Goal: Transaction & Acquisition: Book appointment/travel/reservation

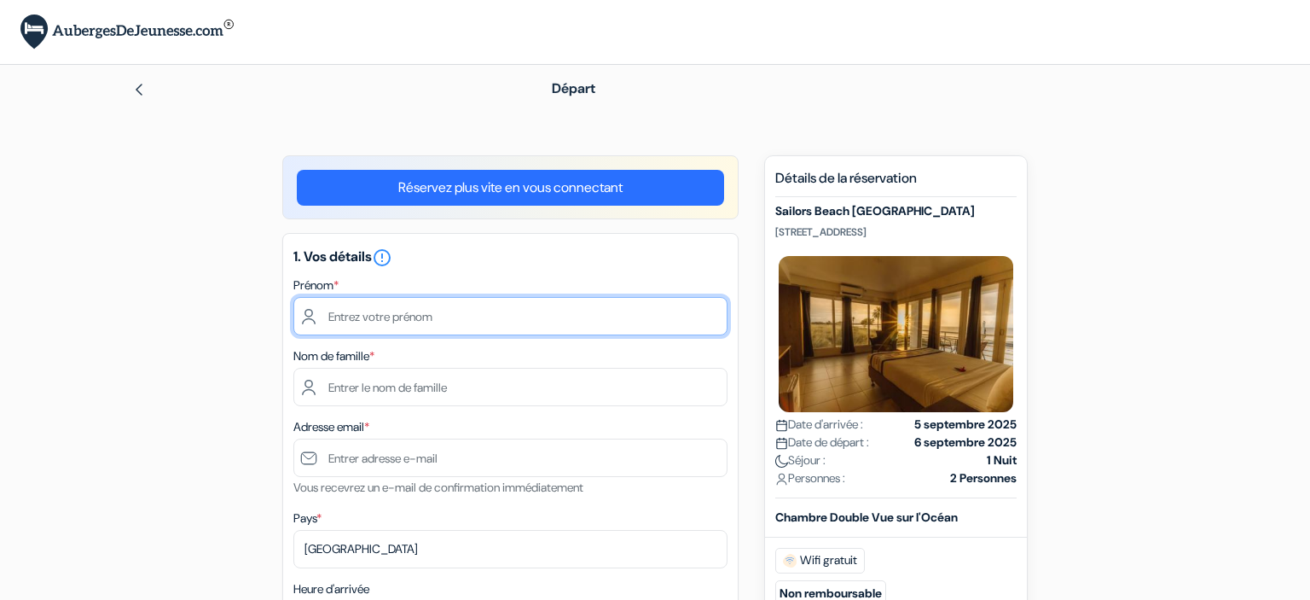
click at [377, 322] on input "text" at bounding box center [510, 316] width 434 height 38
type input "[PERSON_NAME]"
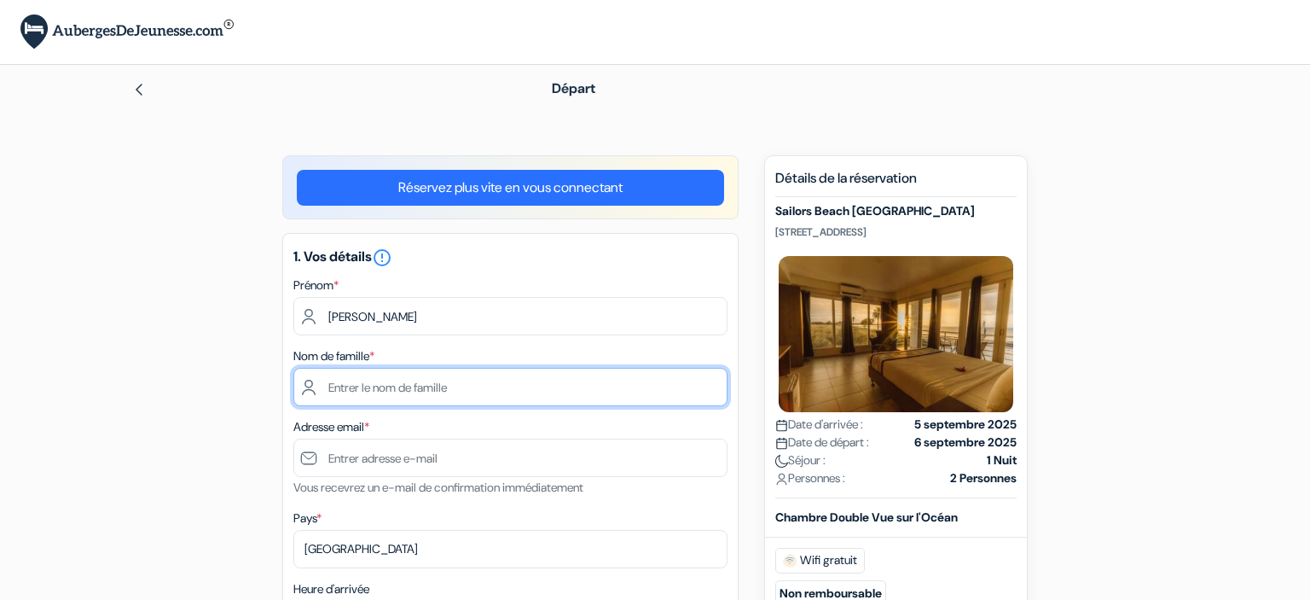
click at [394, 381] on input "text" at bounding box center [510, 387] width 434 height 38
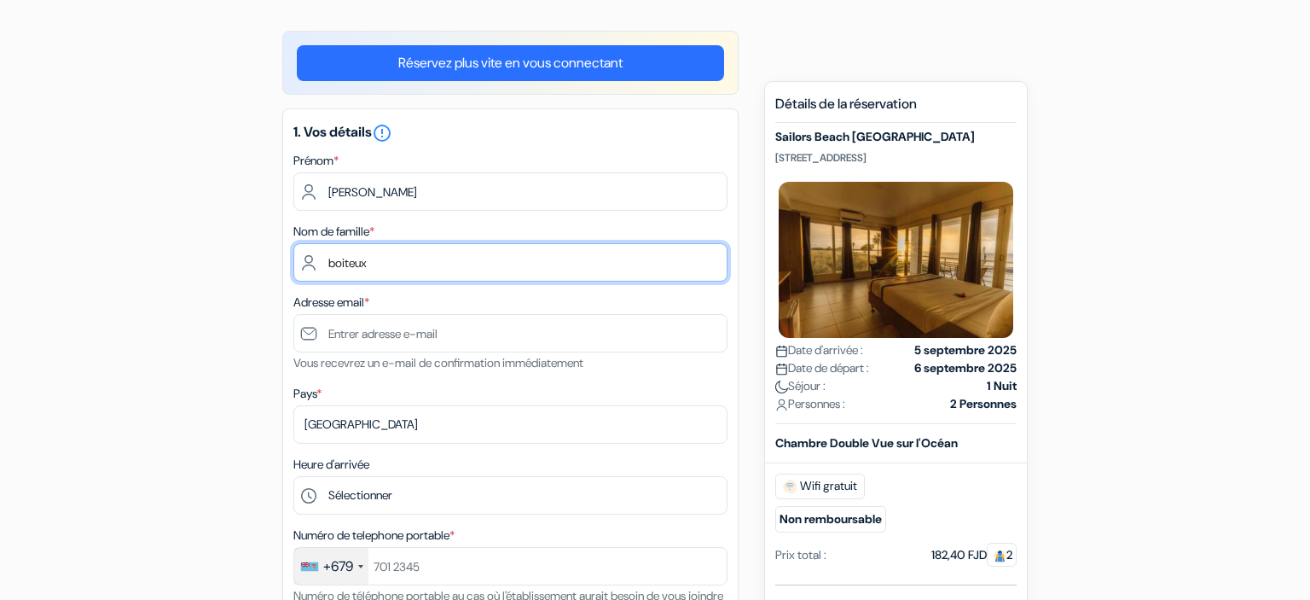
scroll to position [125, 0]
type input "boiteux"
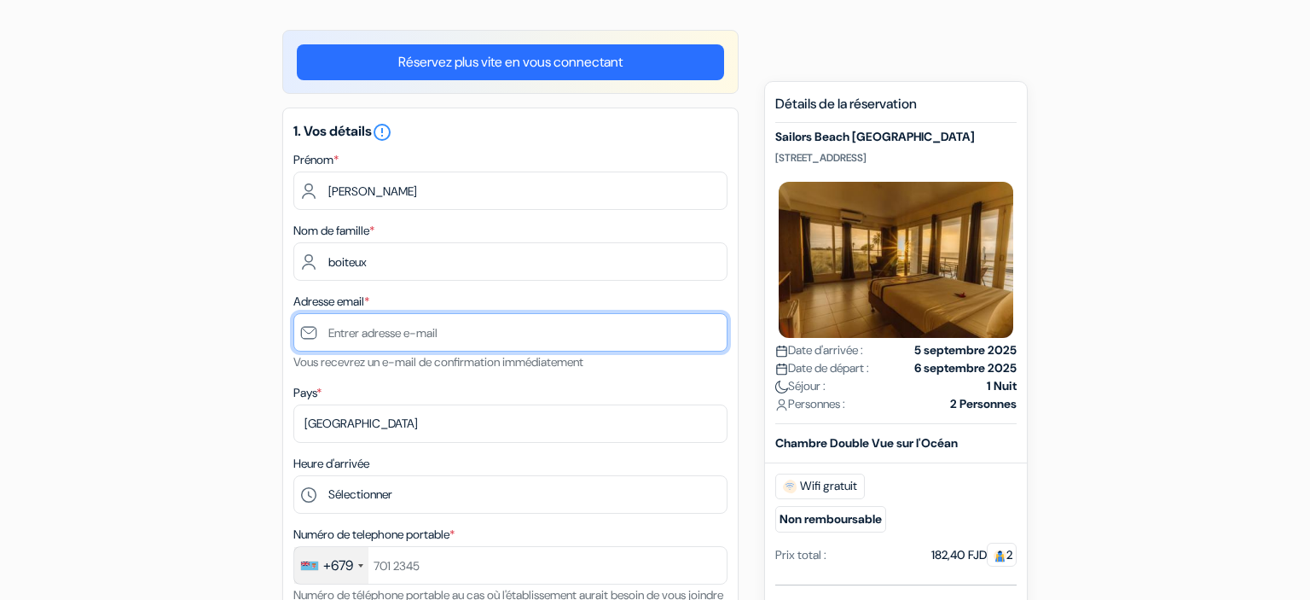
click at [377, 343] on input "text" at bounding box center [510, 332] width 434 height 38
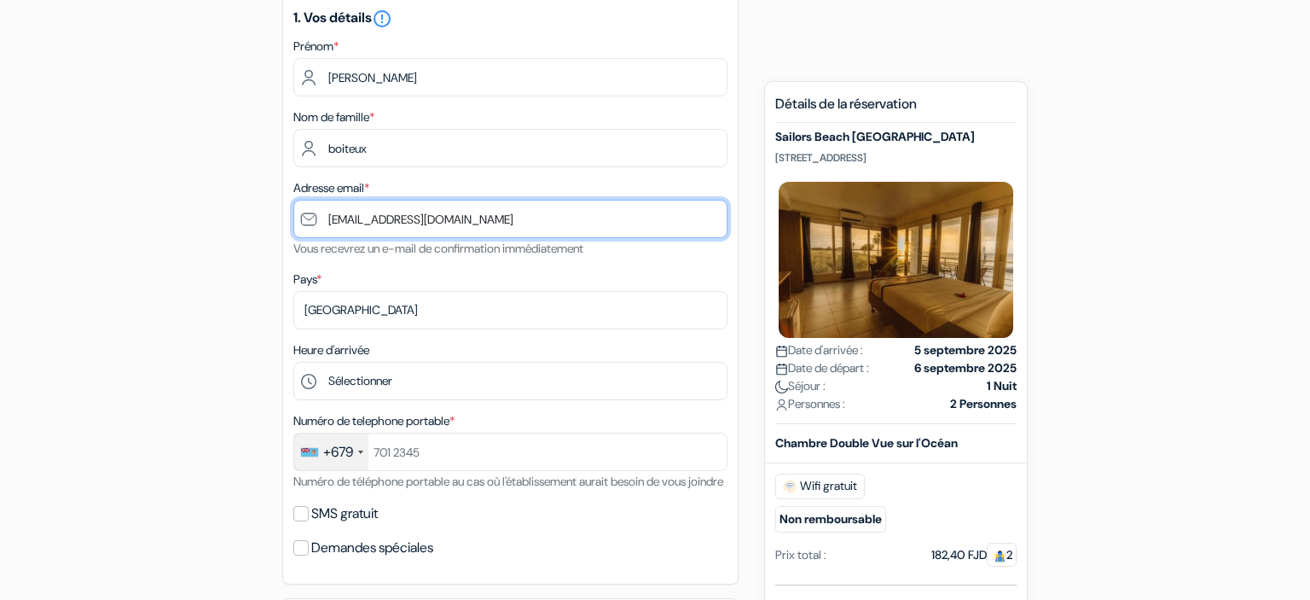
scroll to position [240, 0]
type input "[EMAIL_ADDRESS][DOMAIN_NAME]"
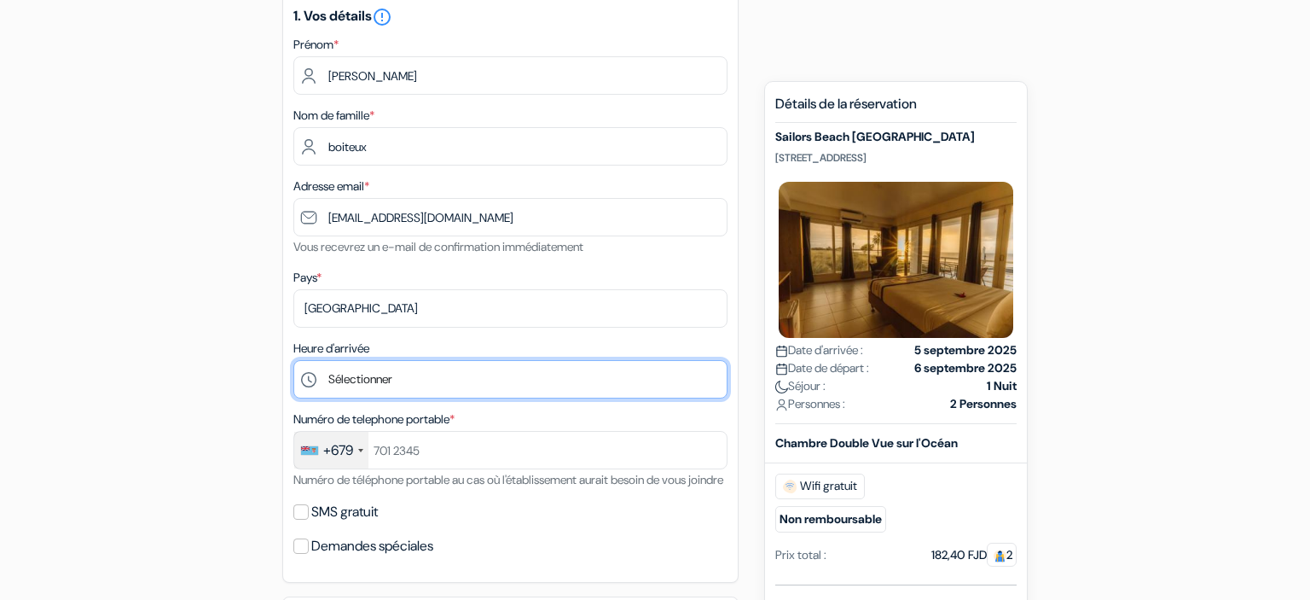
click at [293, 360] on select "Sélectionner 1:00 2:00 3:00 4:00 5:00 6:00 7:00 8:00 9:00 10:00 11:00 12:00 13:…" at bounding box center [510, 379] width 434 height 38
select select "10"
click option "10:00" at bounding box center [0, 0] width 0 height 0
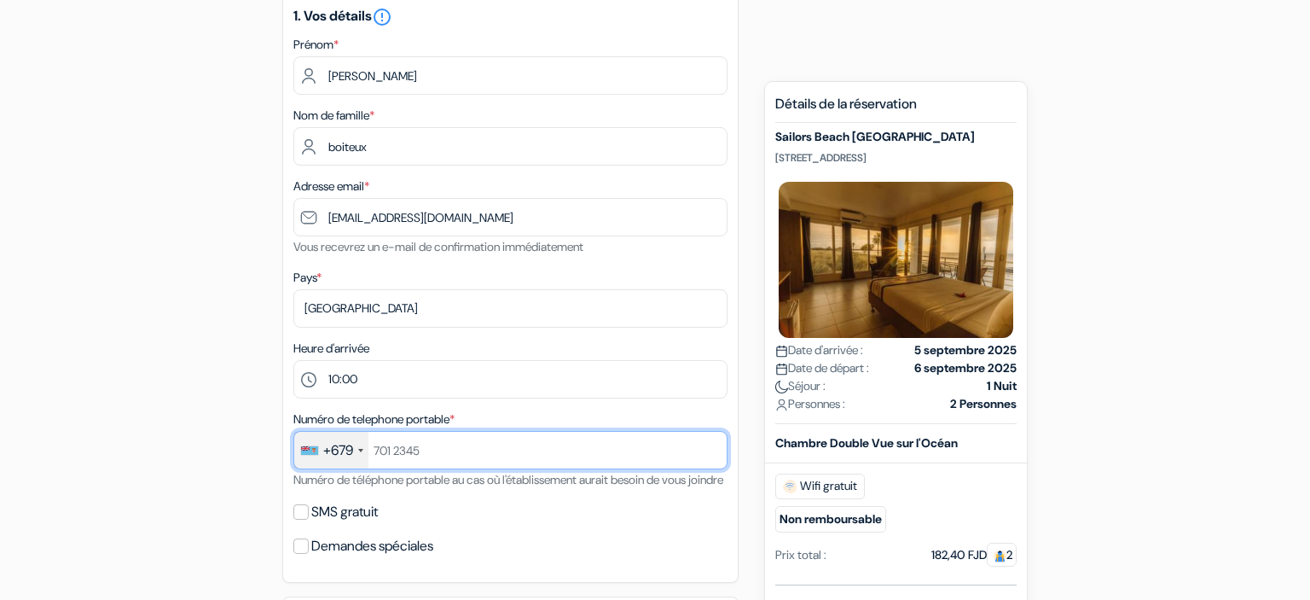
click at [456, 451] on input "text" at bounding box center [510, 450] width 434 height 38
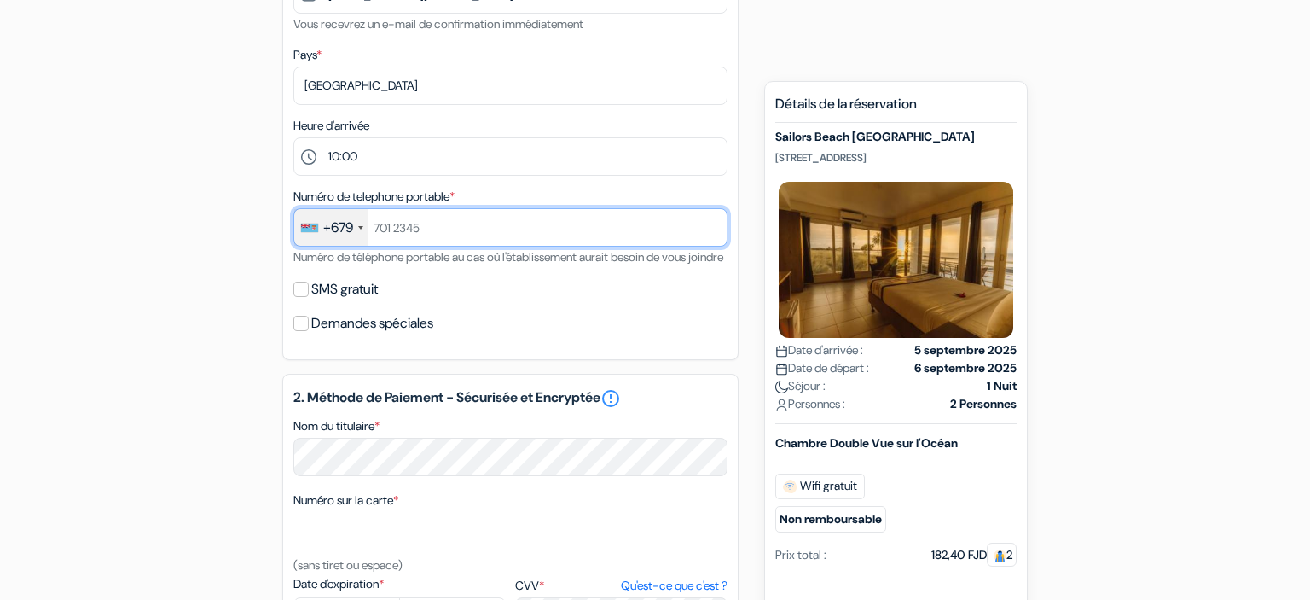
scroll to position [414, 0]
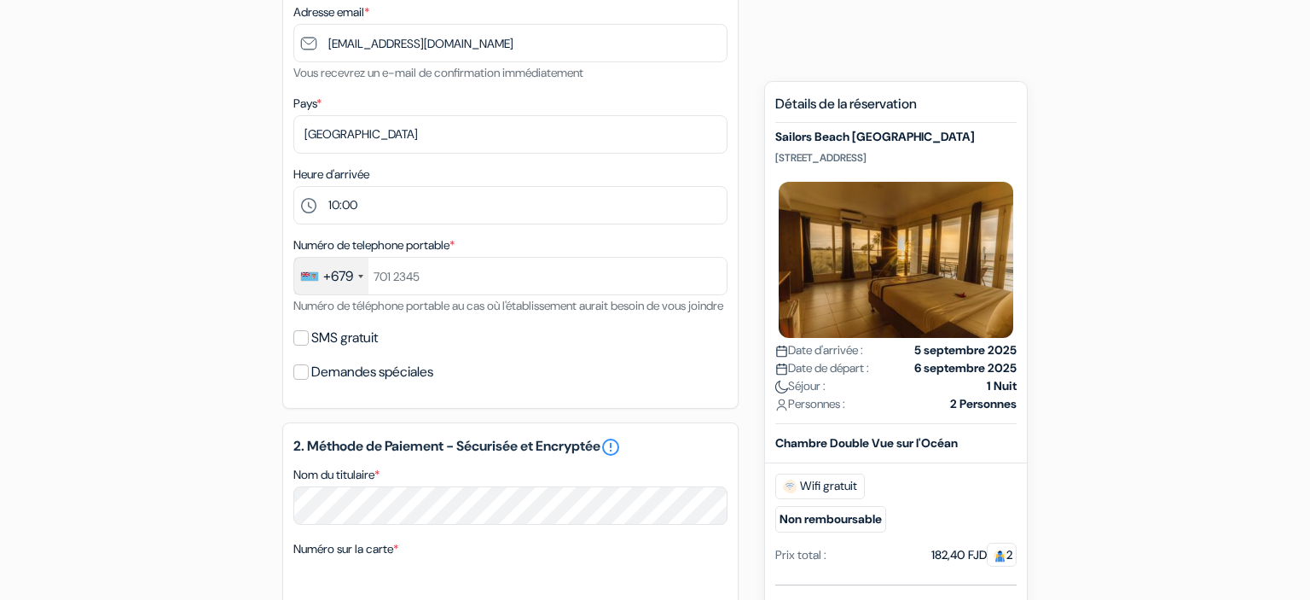
click at [362, 276] on div at bounding box center [360, 276] width 5 height 3
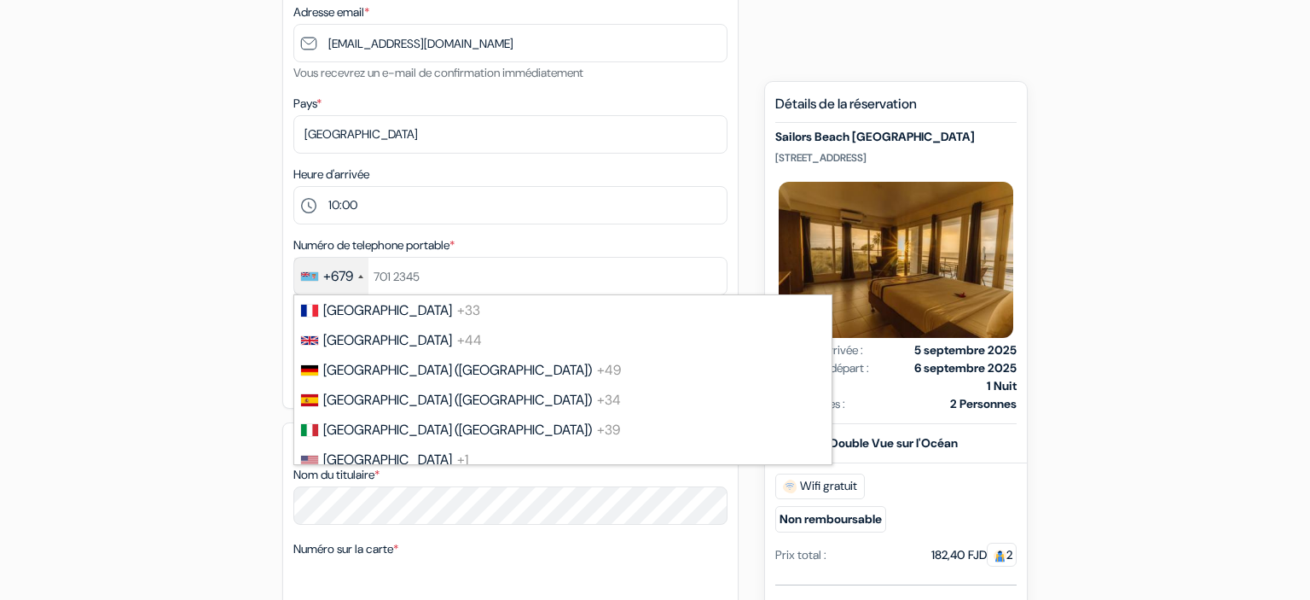
scroll to position [2264, 0]
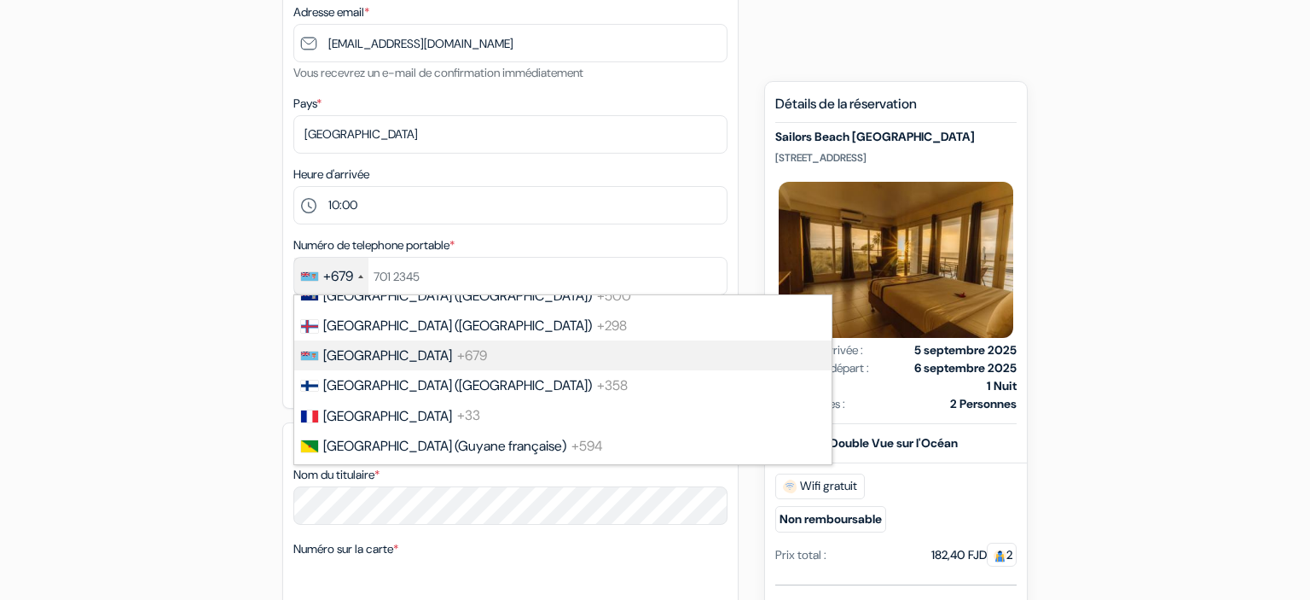
click at [401, 370] on li "Fiji +679" at bounding box center [562, 355] width 539 height 30
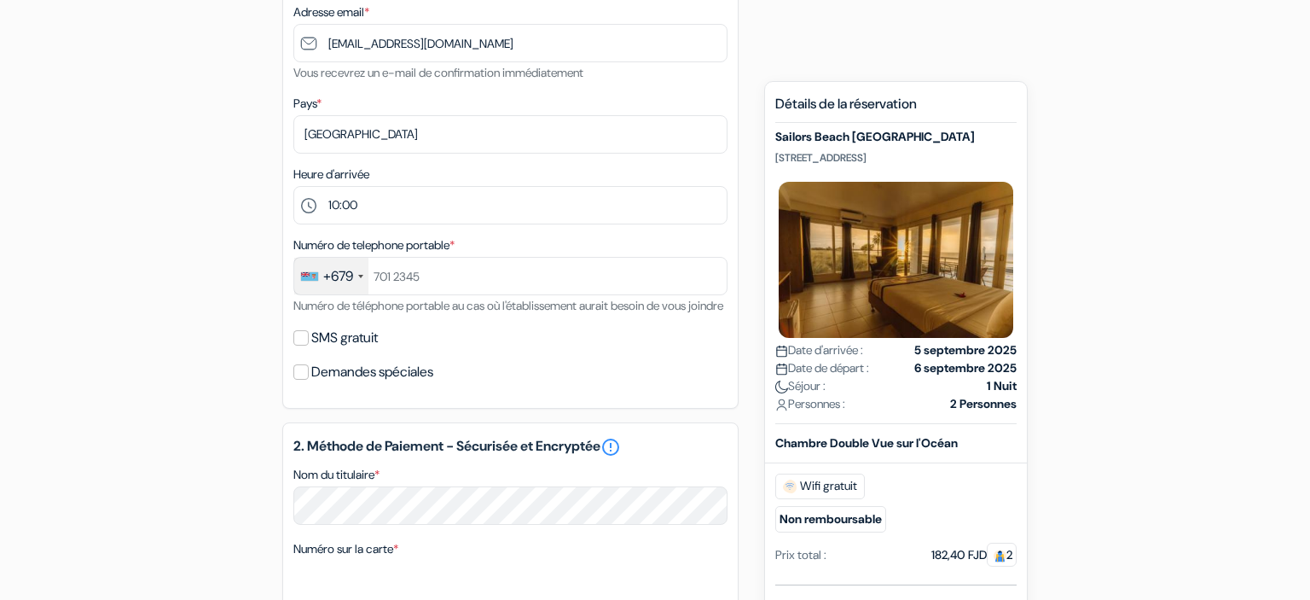
click at [358, 278] on div "+679" at bounding box center [331, 276] width 74 height 37
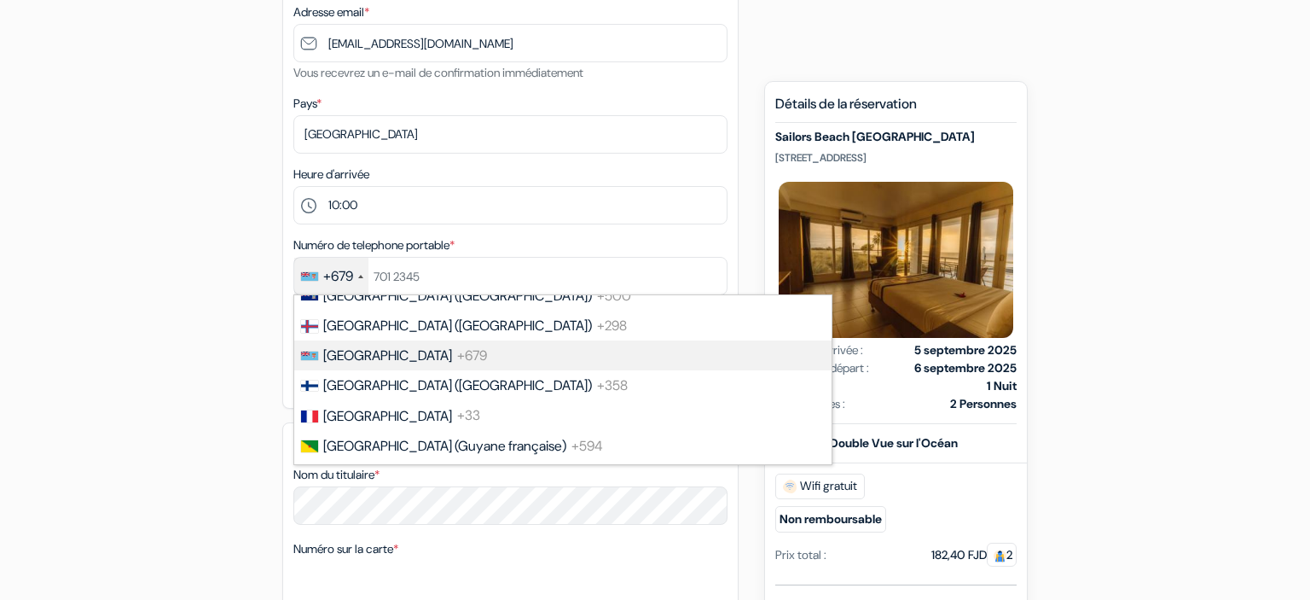
click at [358, 278] on div "+679" at bounding box center [331, 276] width 74 height 37
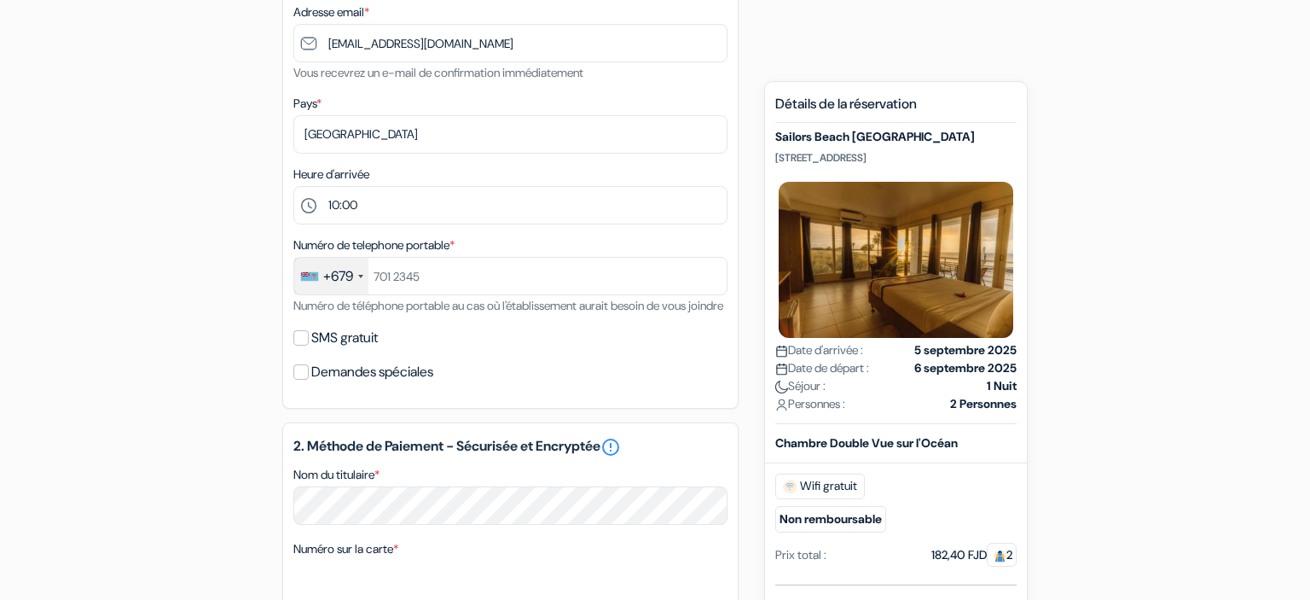
click at [330, 268] on div "+679" at bounding box center [338, 276] width 30 height 20
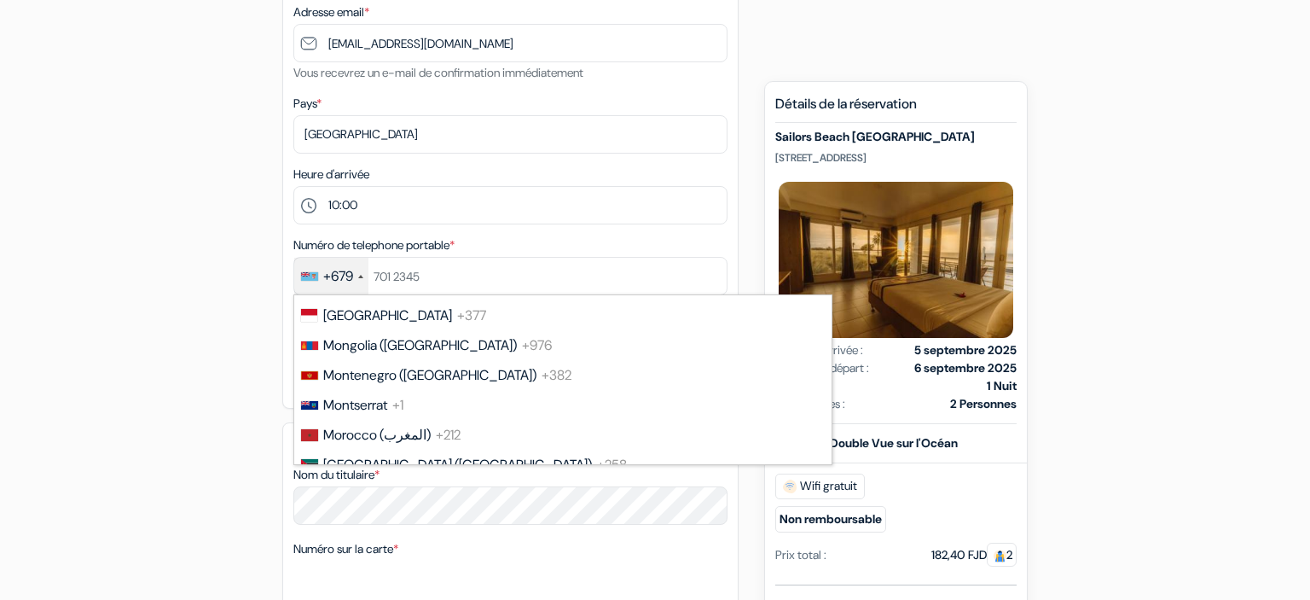
scroll to position [4374, 0]
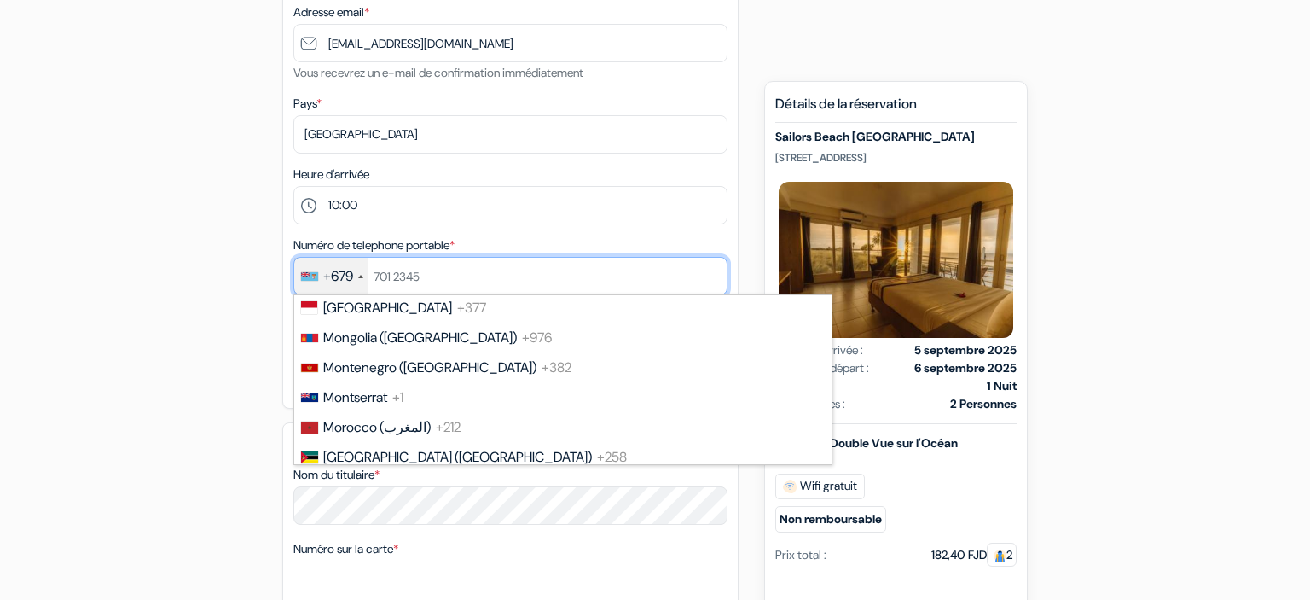
click at [438, 276] on input "text" at bounding box center [510, 276] width 434 height 38
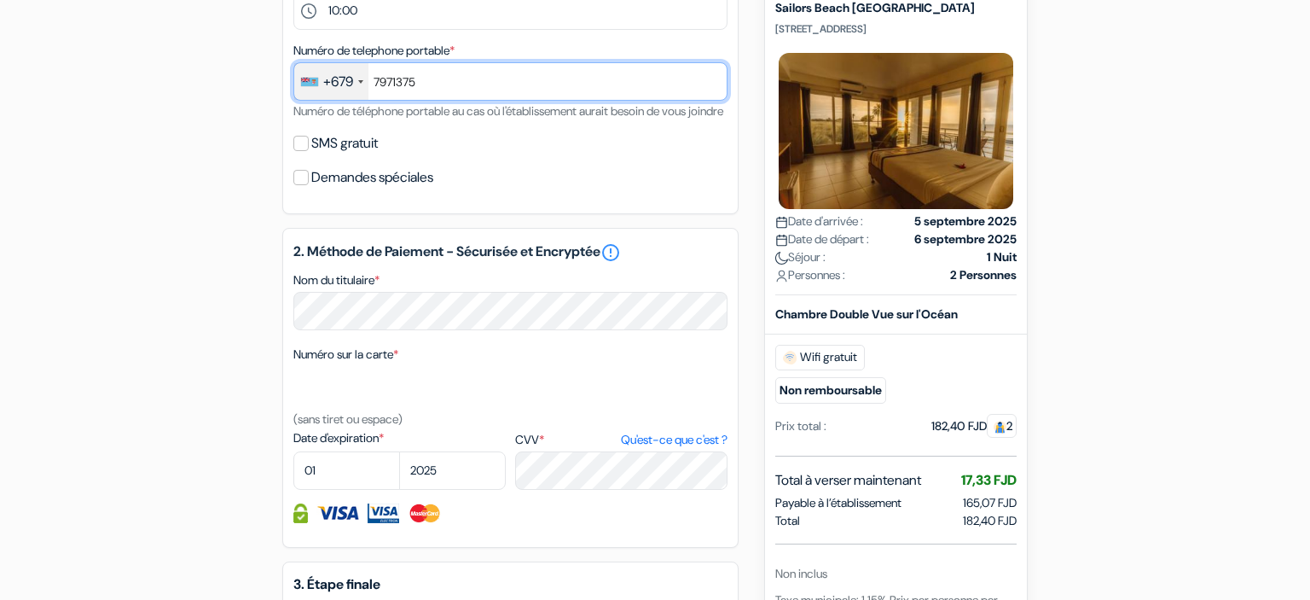
scroll to position [611, 0]
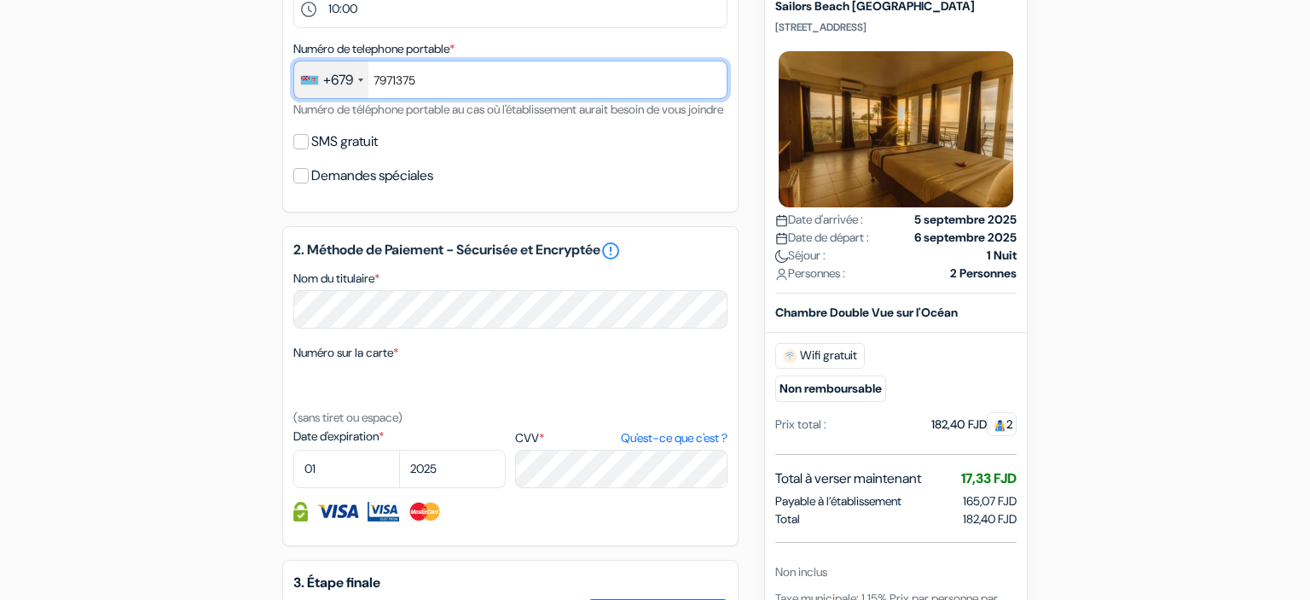
type input "7971375"
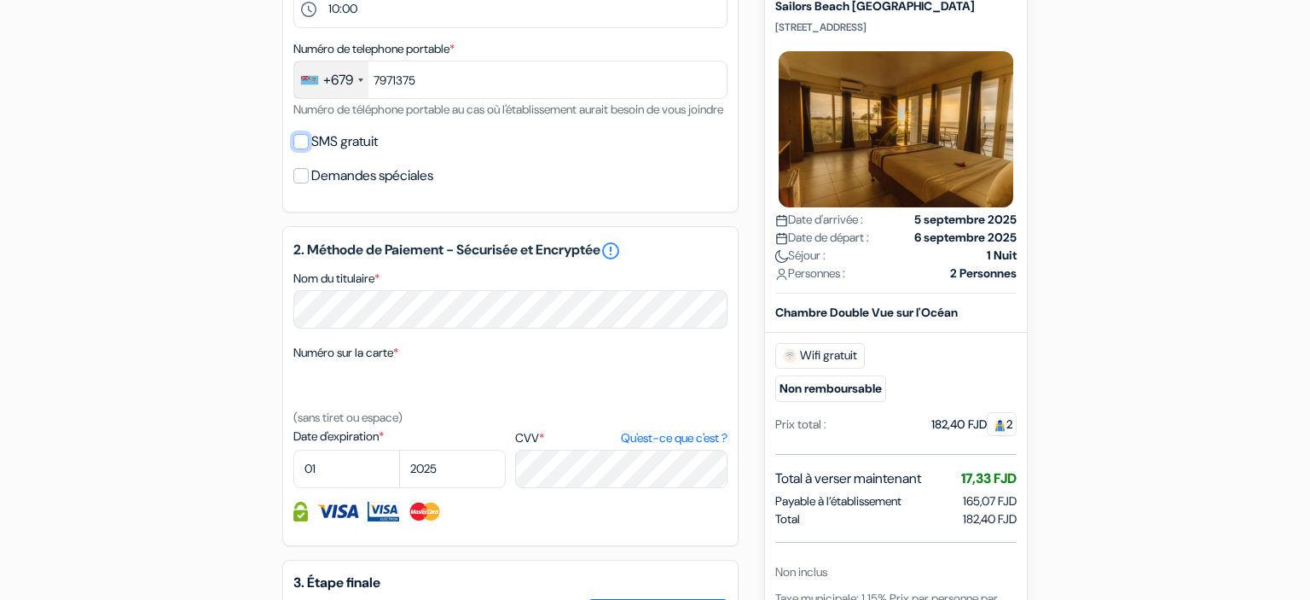
click at [298, 149] on input "SMS gratuit" at bounding box center [300, 141] width 15 height 15
checkbox input "true"
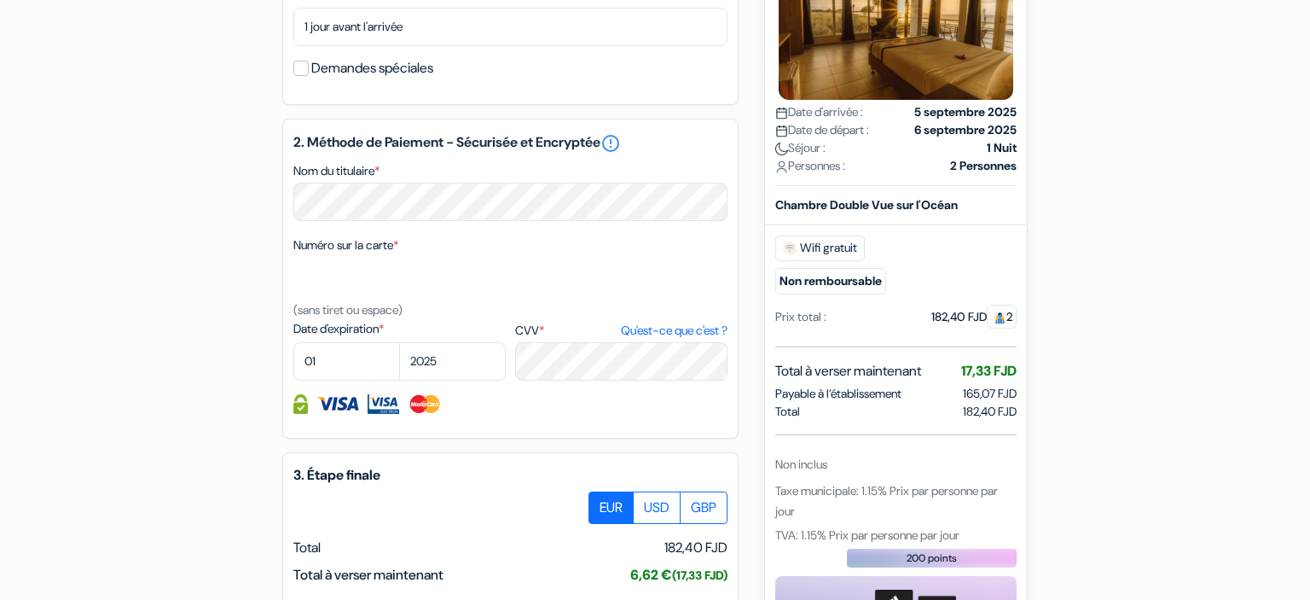
scroll to position [768, 0]
select select "11"
select select "2026"
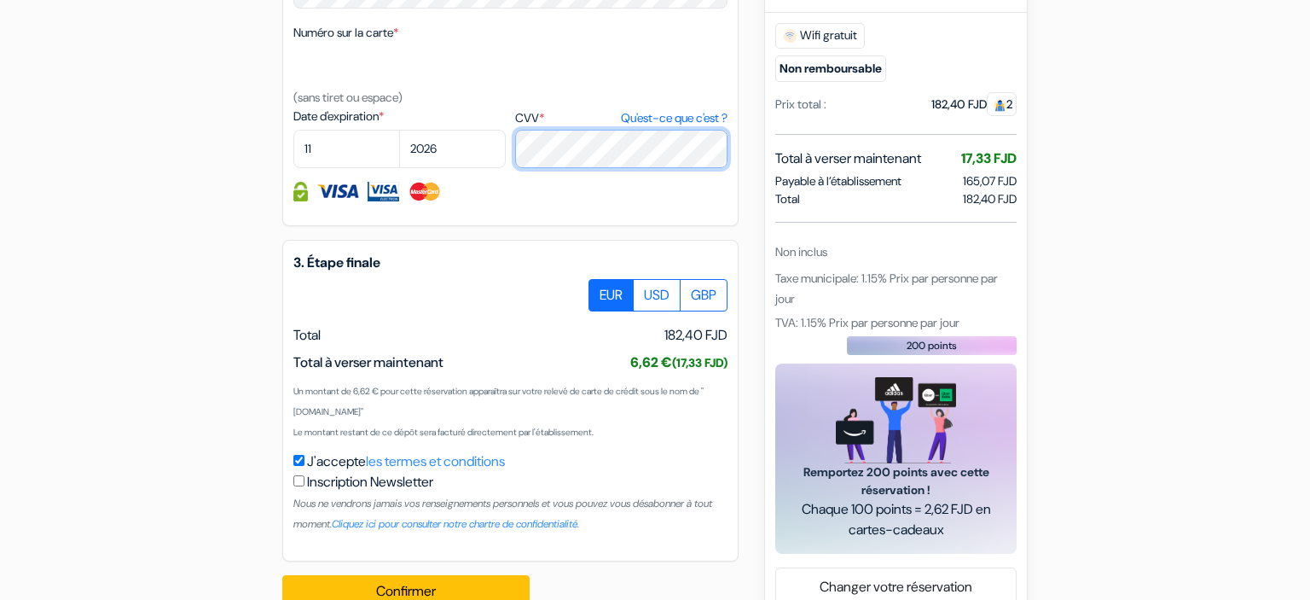
scroll to position [1038, 0]
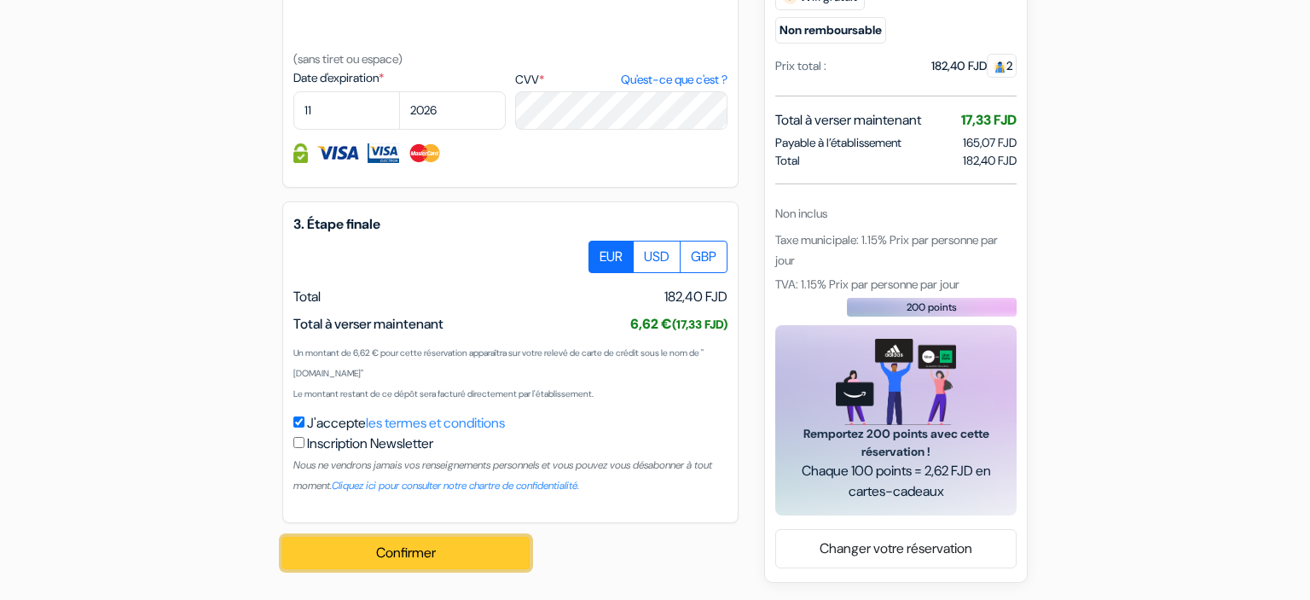
click at [451, 551] on button "Confirmer Loading..." at bounding box center [405, 552] width 247 height 32
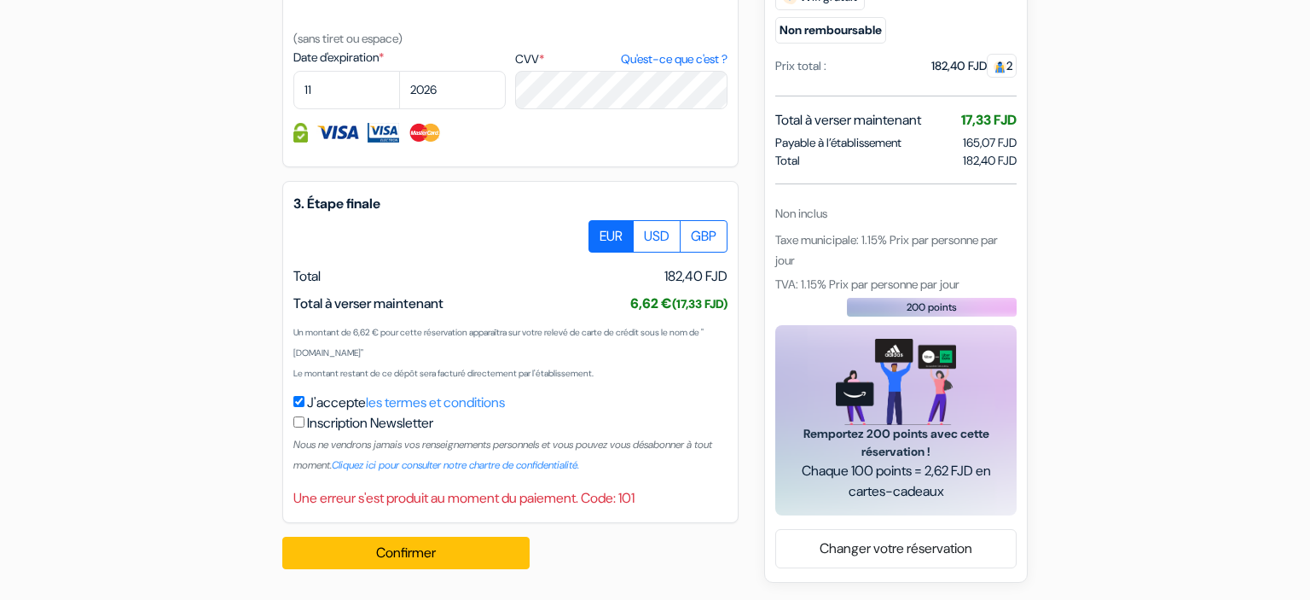
scroll to position [1058, 0]
click at [472, 553] on button "Confirmer Loading..." at bounding box center [405, 552] width 247 height 32
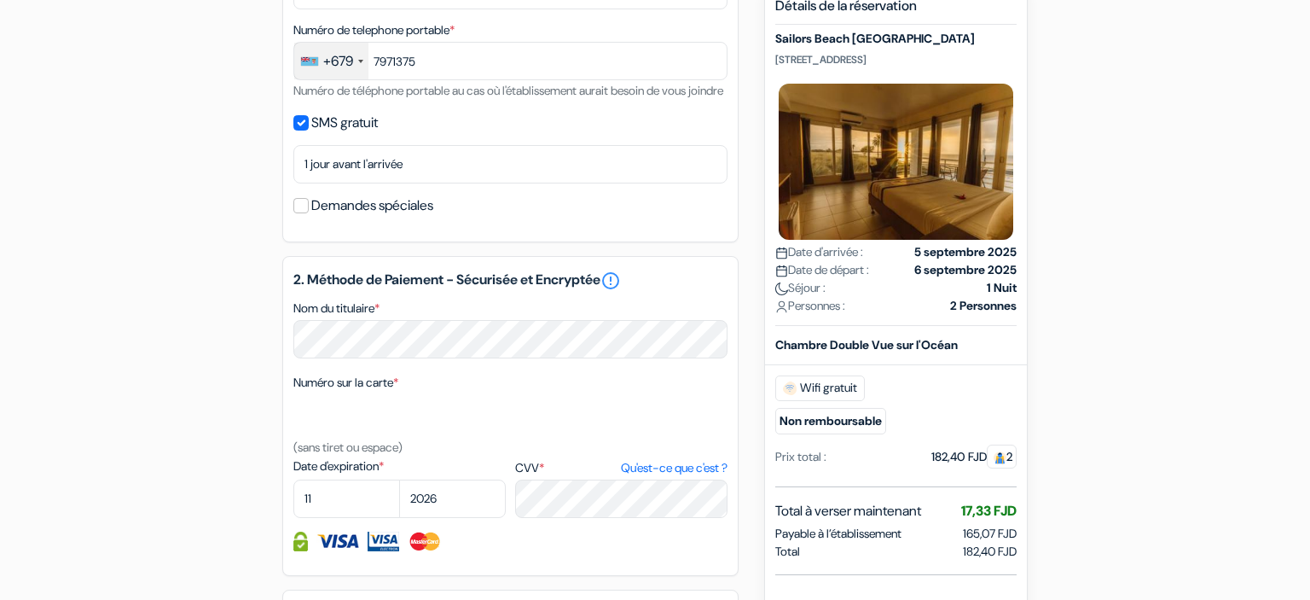
scroll to position [1040, 0]
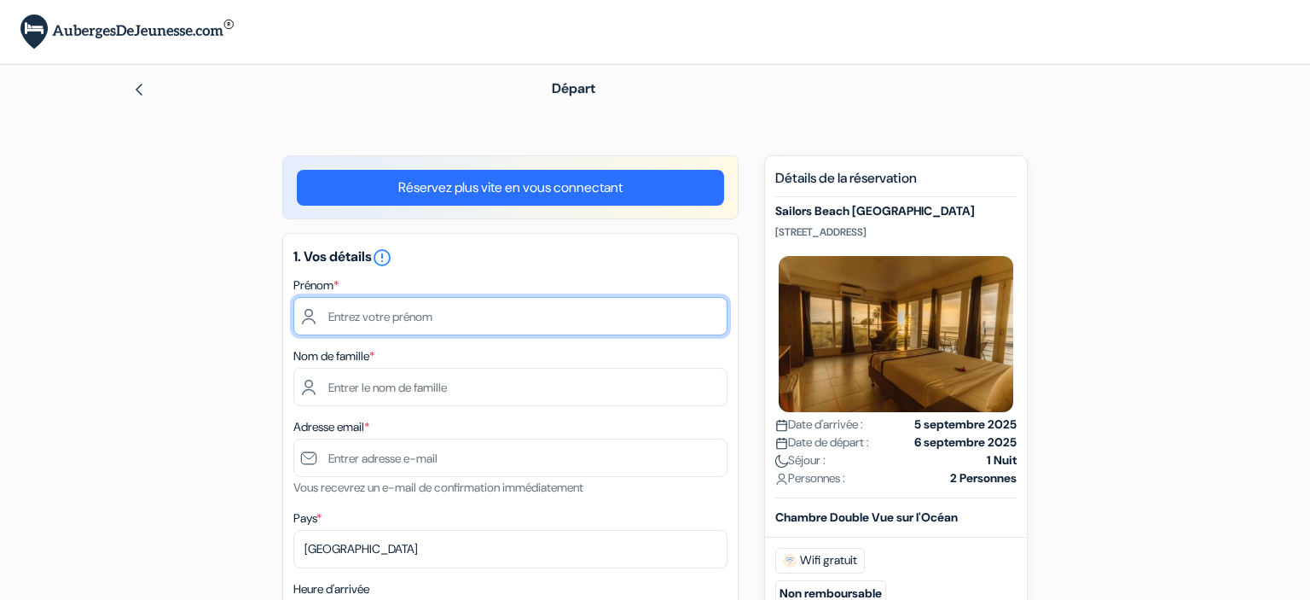
click at [382, 316] on input "text" at bounding box center [510, 316] width 434 height 38
type input "jope"
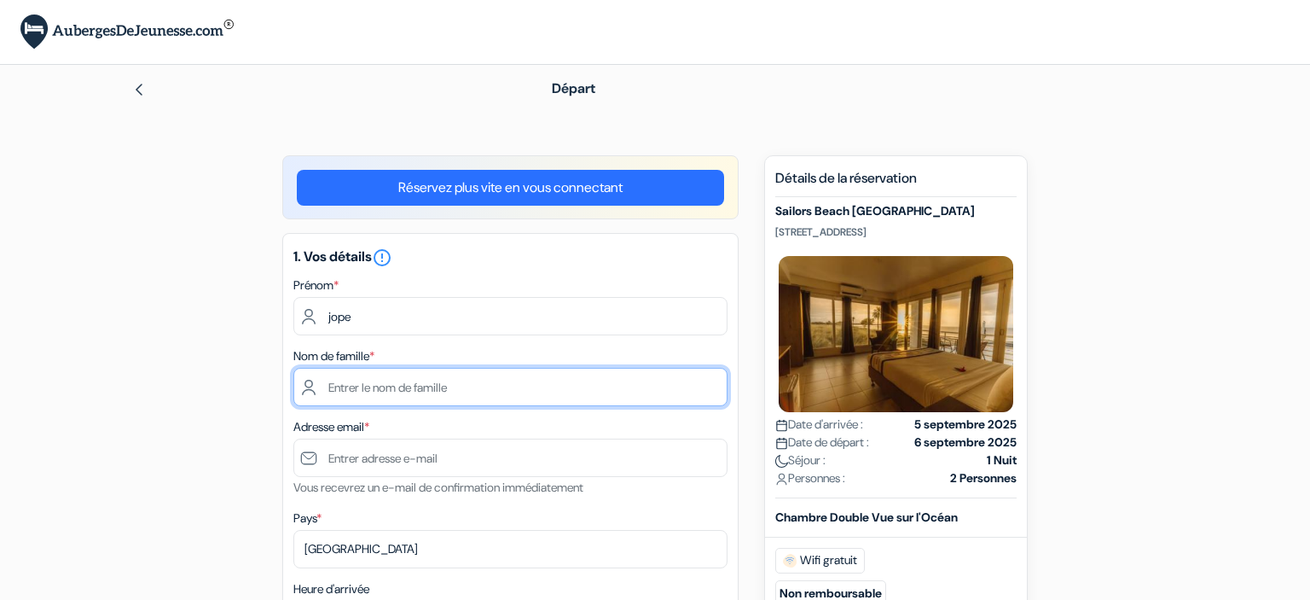
click at [380, 391] on input "text" at bounding box center [510, 387] width 434 height 38
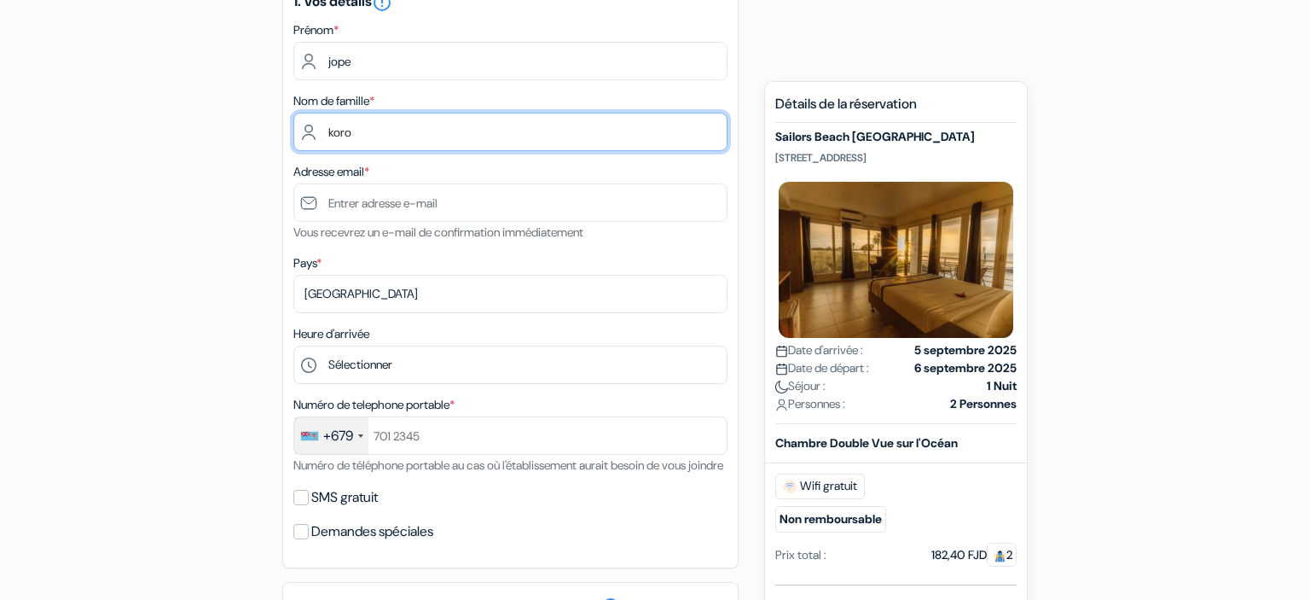
scroll to position [265, 0]
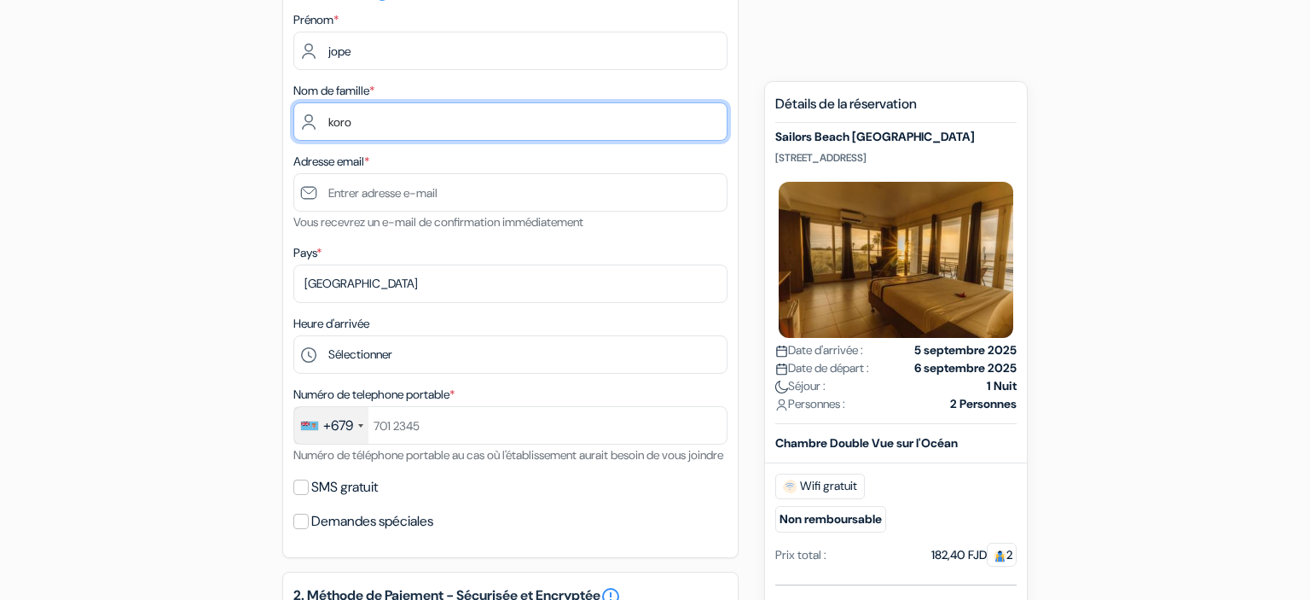
type input "koro"
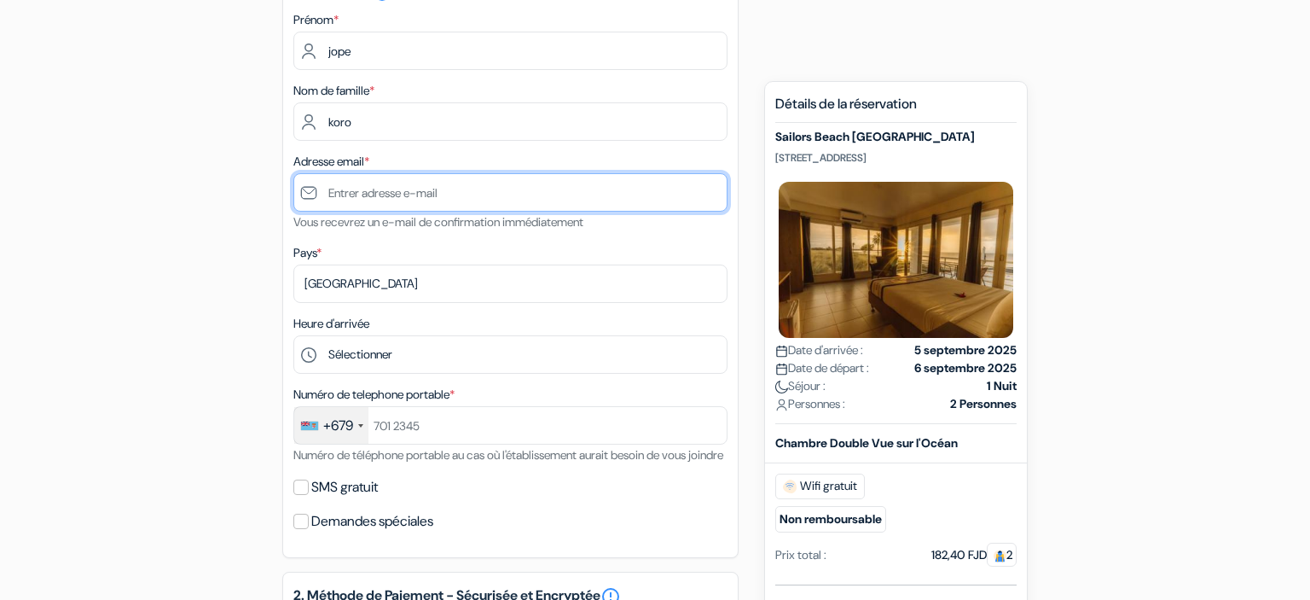
click at [381, 202] on input "text" at bounding box center [510, 192] width 434 height 38
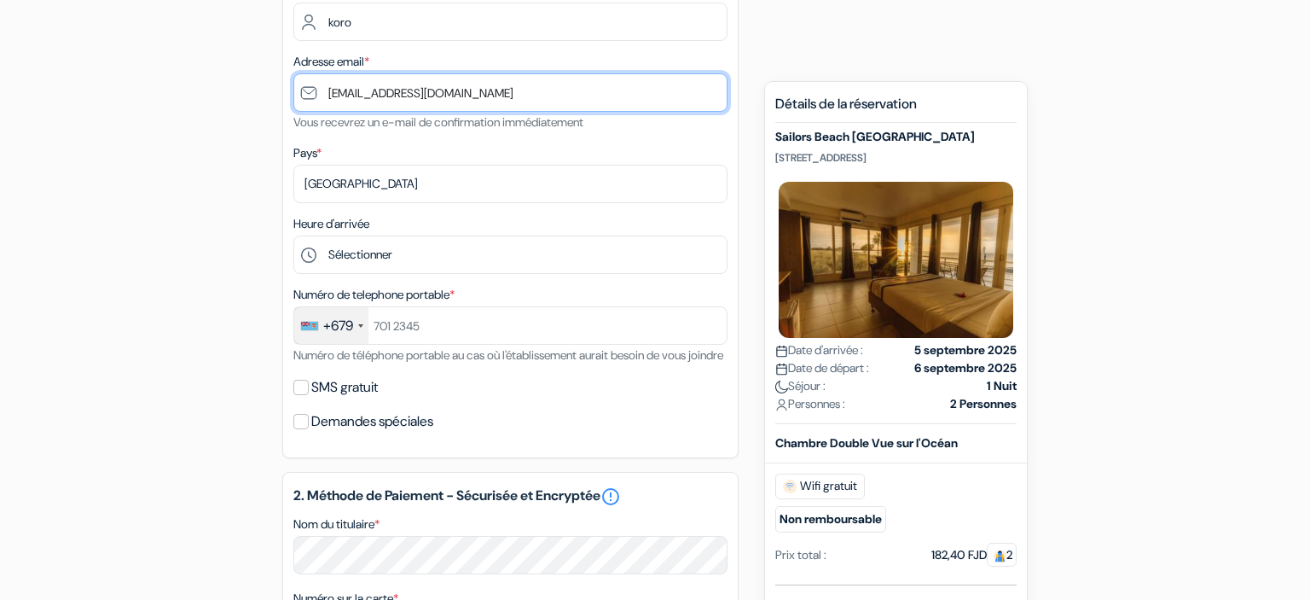
scroll to position [365, 0]
type input "jratukoro@gmail.com"
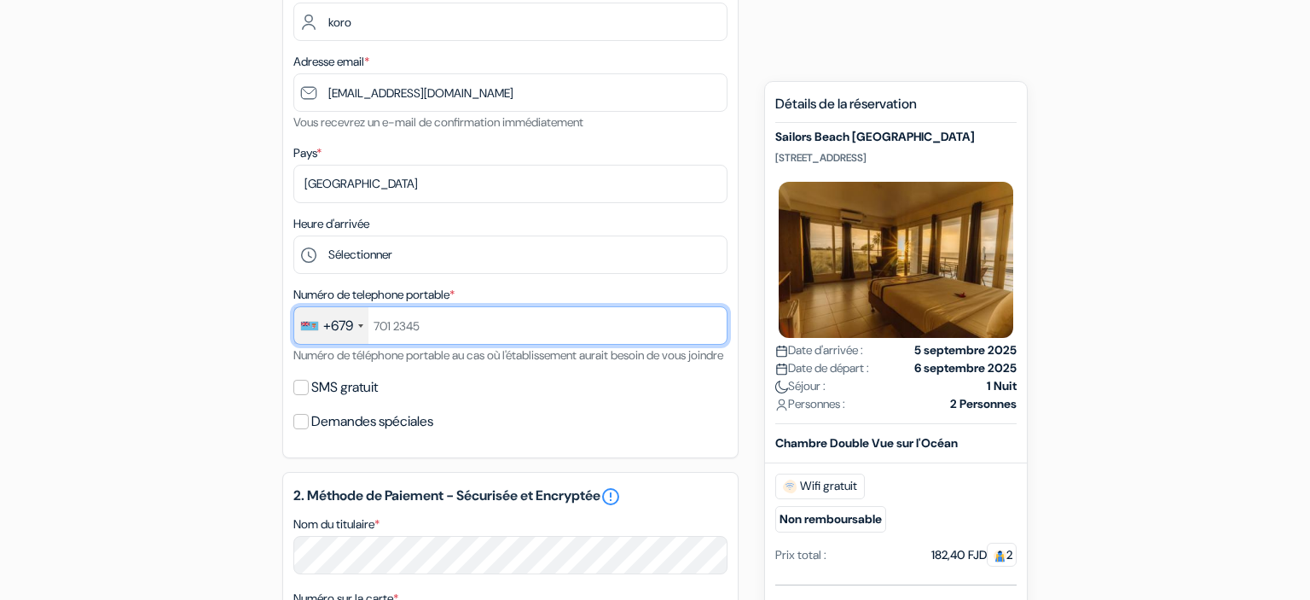
click at [458, 323] on input "text" at bounding box center [510, 325] width 434 height 38
type input "7999302"
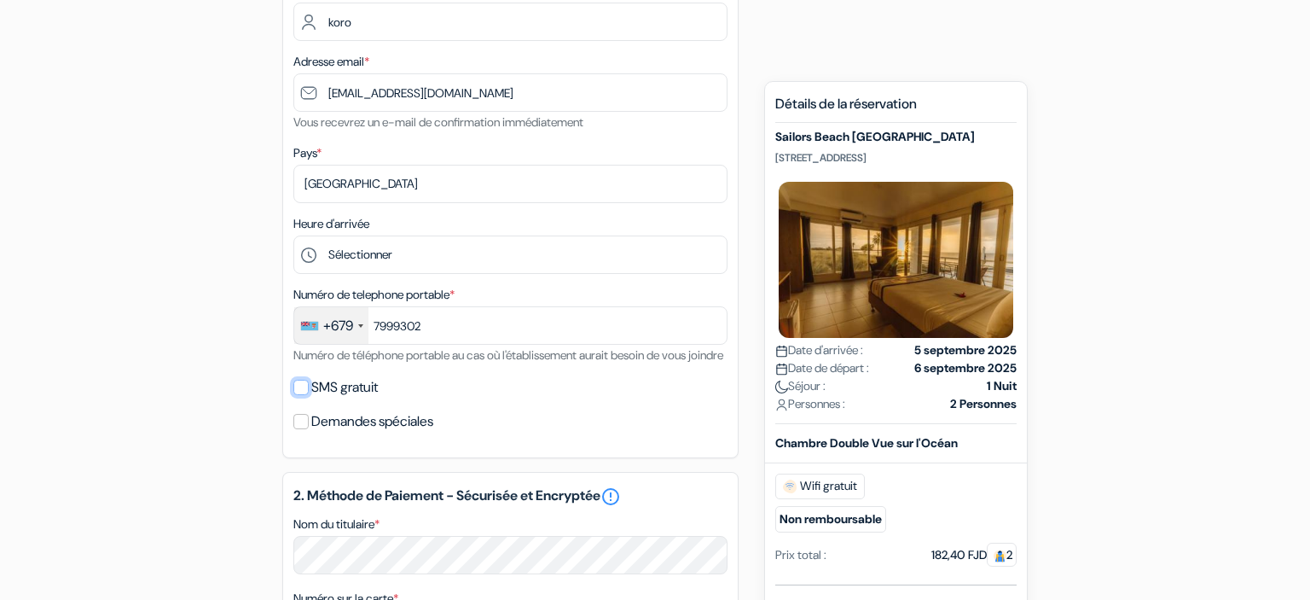
click at [301, 395] on input "SMS gratuit" at bounding box center [300, 386] width 15 height 15
checkbox input "true"
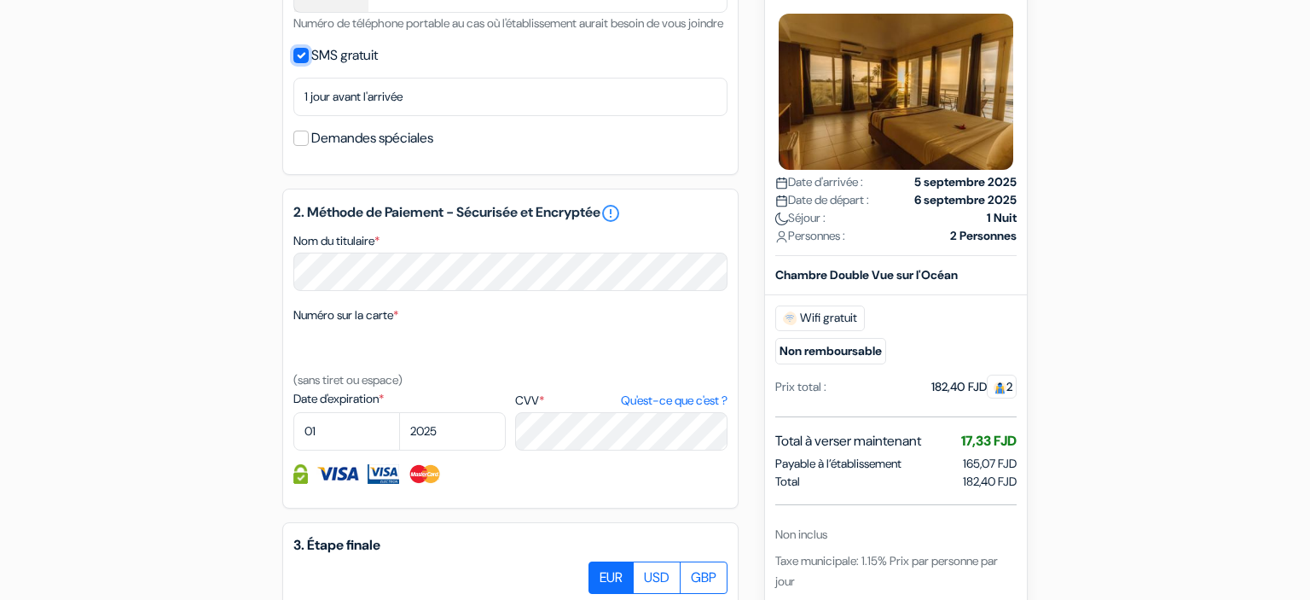
scroll to position [767, 0]
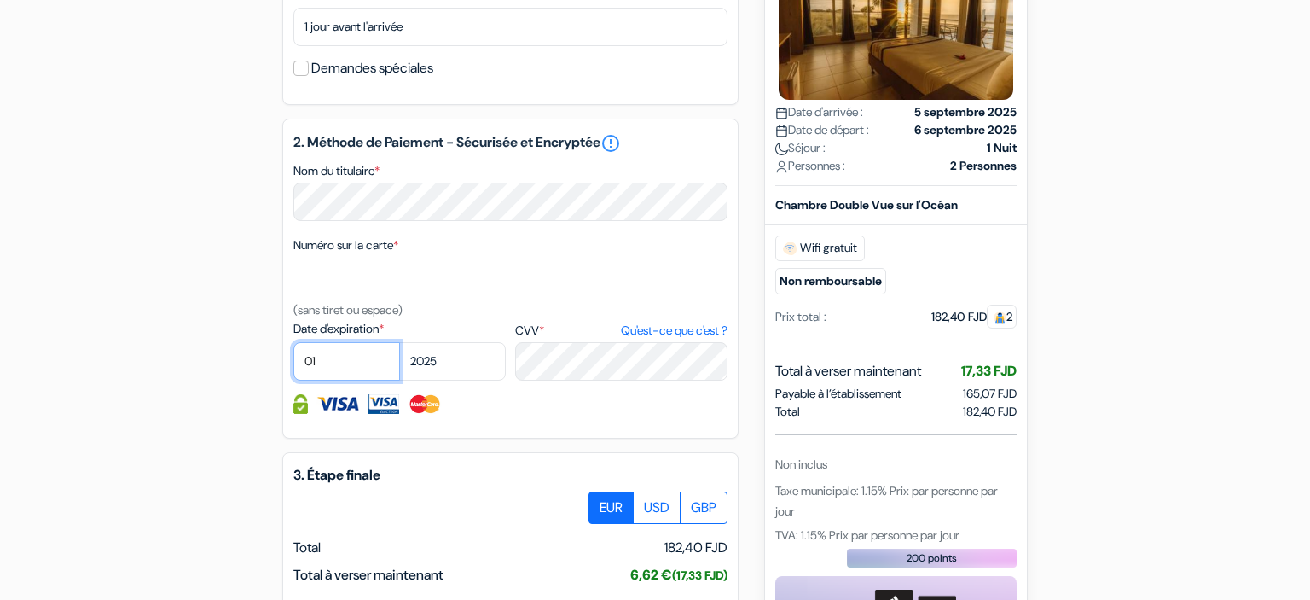
select select "11"
select select "2026"
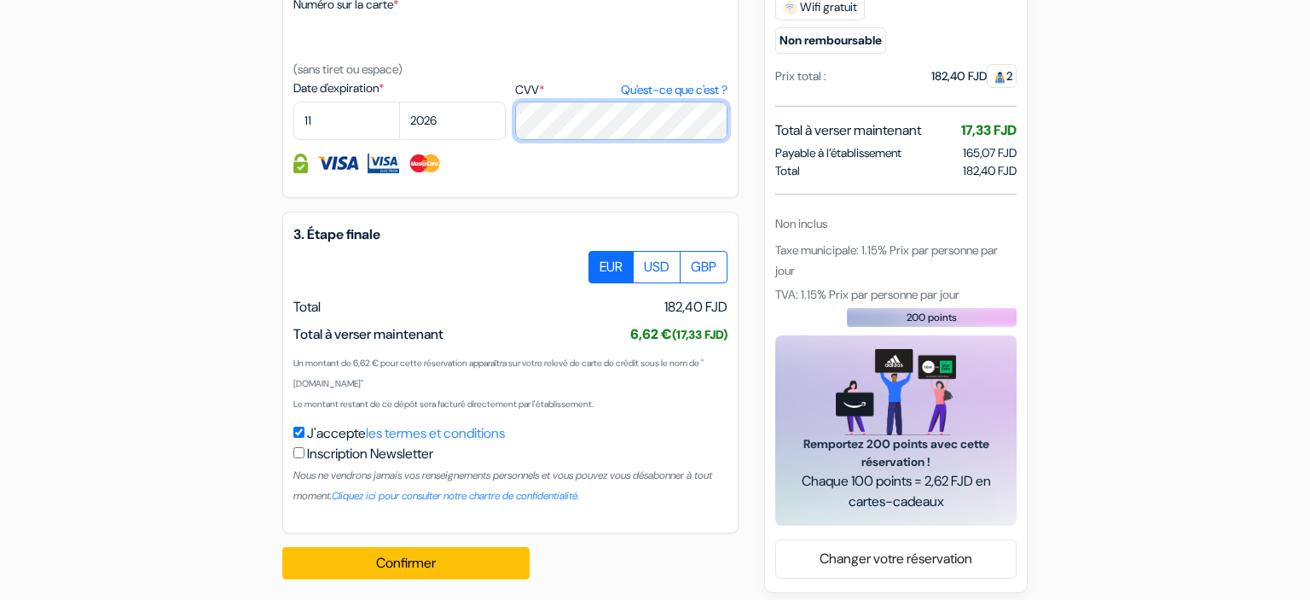
scroll to position [1038, 0]
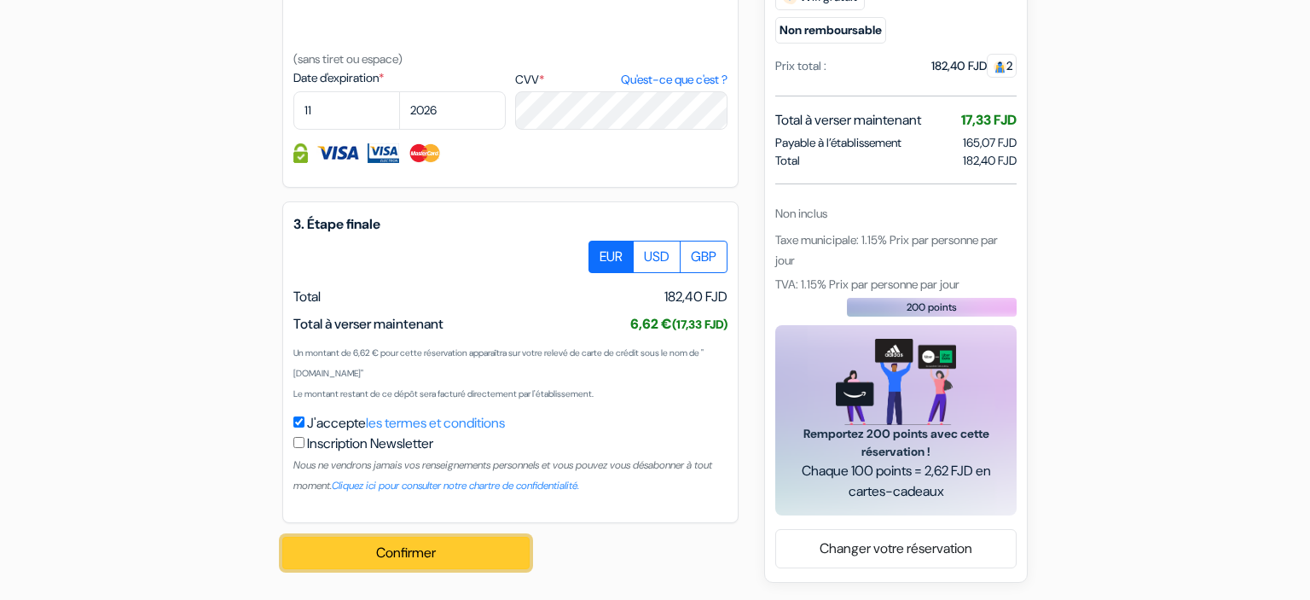
click at [491, 560] on button "Confirmer Loading..." at bounding box center [405, 552] width 247 height 32
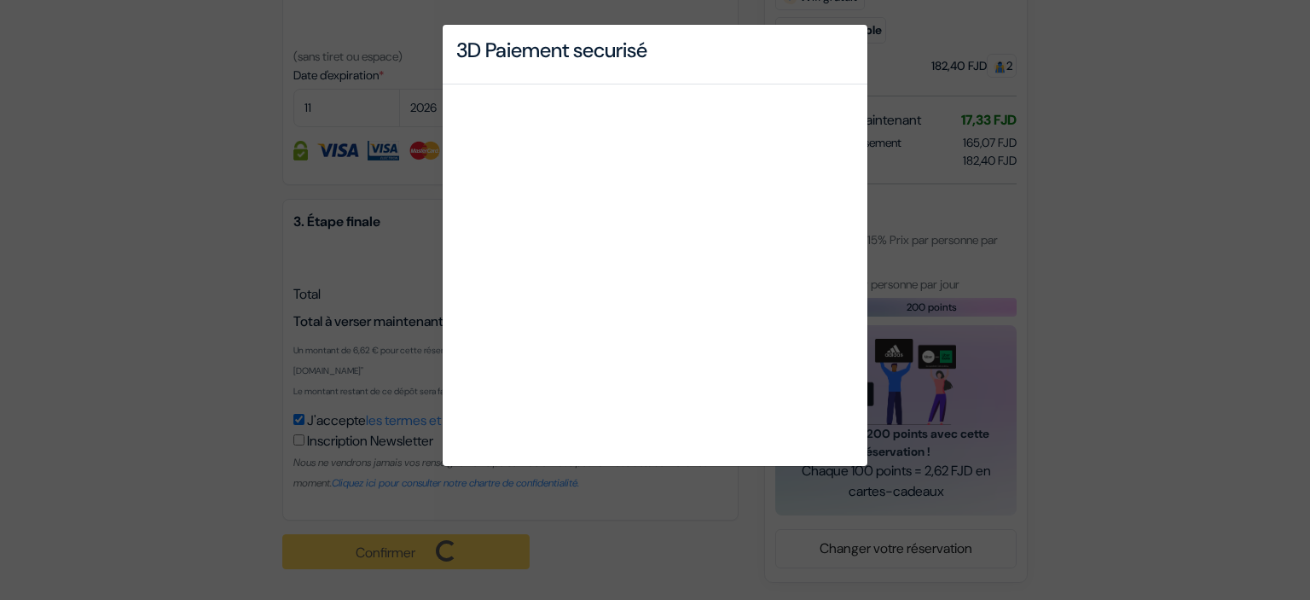
click at [256, 135] on div "3D Paiement securisé" at bounding box center [655, 300] width 1310 height 600
